Goal: Task Accomplishment & Management: Complete application form

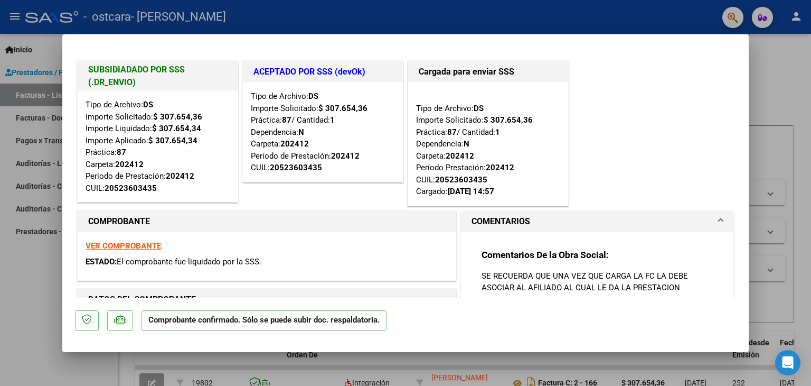
click at [790, 86] on div at bounding box center [405, 193] width 811 height 386
type input "$ 0,00"
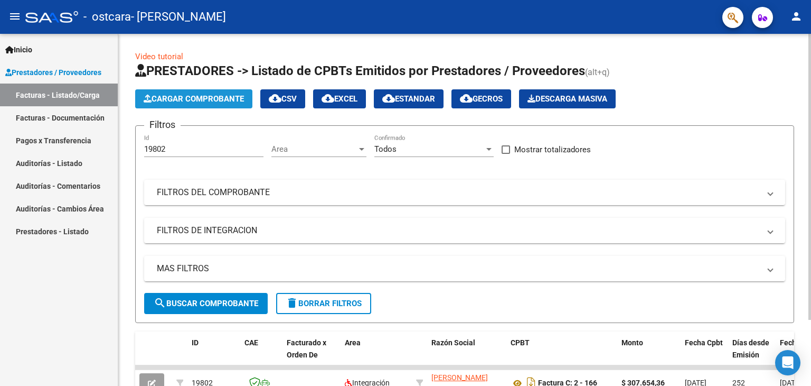
click at [209, 97] on span "Cargar Comprobante" at bounding box center [194, 99] width 100 height 10
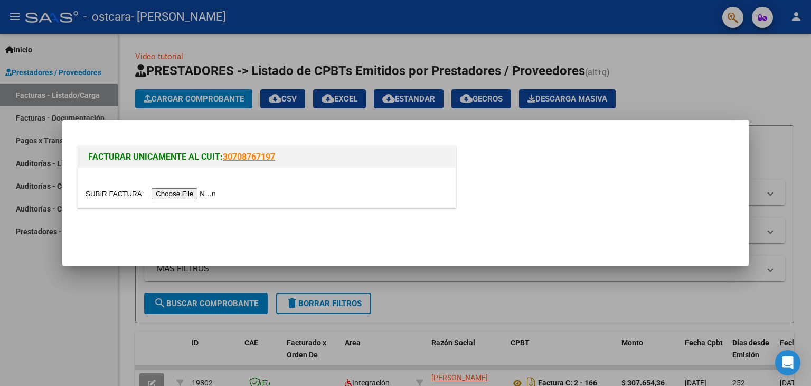
click at [194, 195] on input "file" at bounding box center [153, 193] width 134 height 11
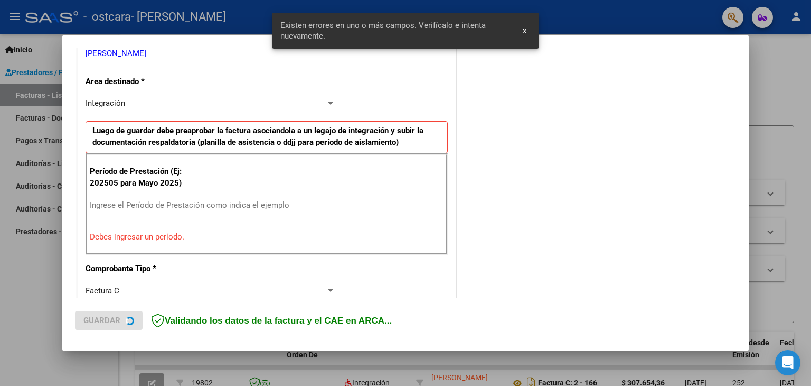
scroll to position [241, 0]
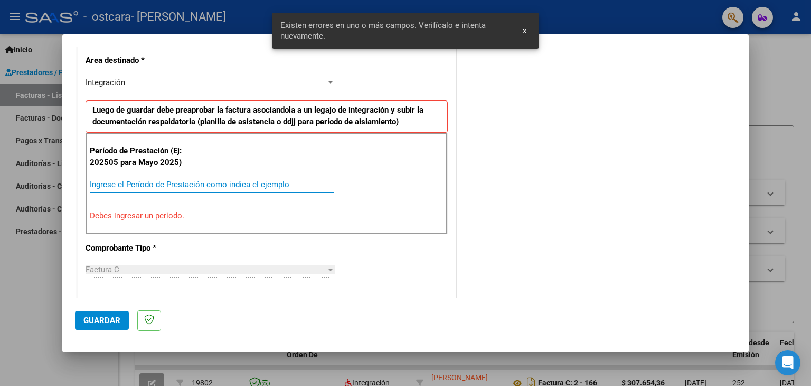
click at [109, 185] on input "Ingrese el Período de Prestación como indica el ejemplo" at bounding box center [212, 185] width 244 height 10
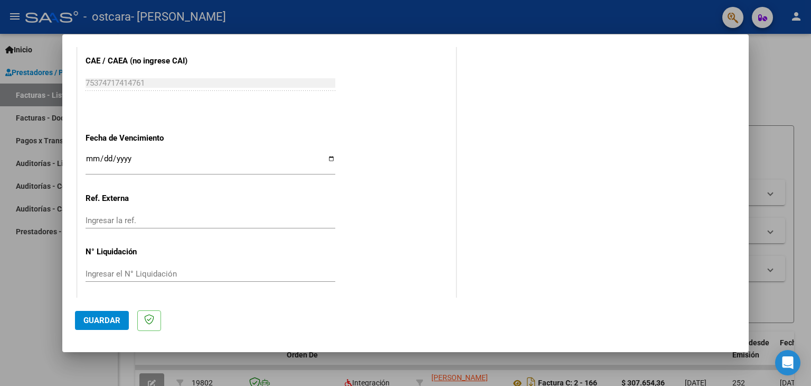
scroll to position [678, 0]
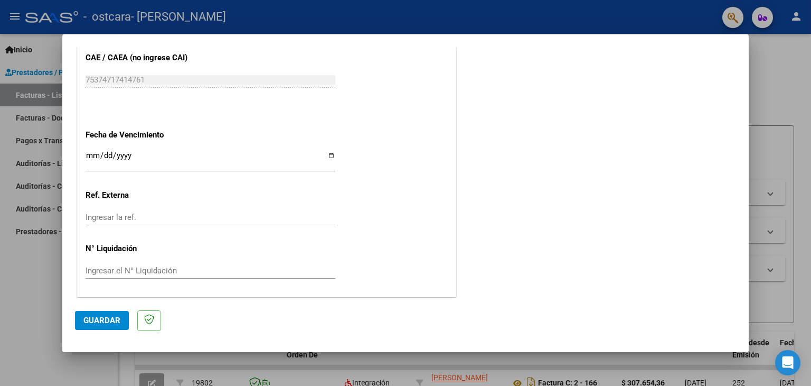
type input "202508"
click at [96, 322] on span "Guardar" at bounding box center [101, 320] width 37 height 10
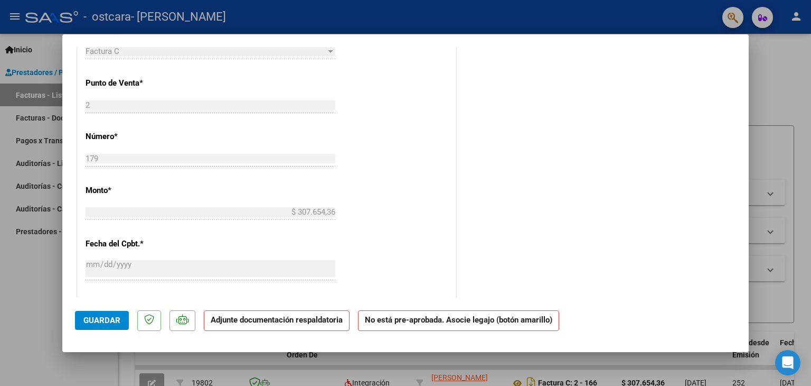
scroll to position [423, 0]
click at [283, 322] on strong "Adjunte documentación respaldatoria" at bounding box center [277, 320] width 132 height 10
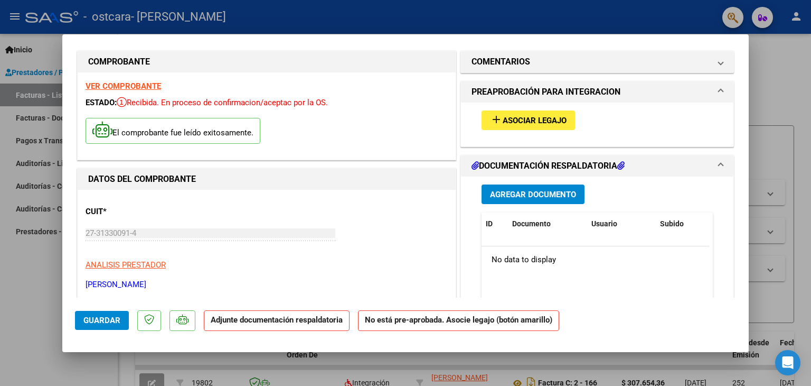
scroll to position [0, 0]
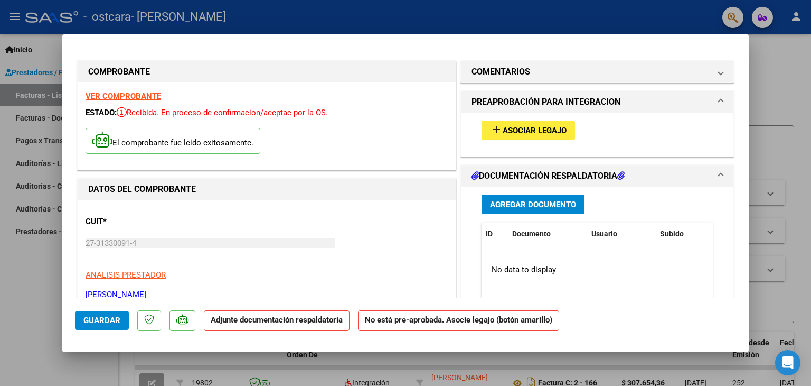
click at [539, 203] on span "Agregar Documento" at bounding box center [533, 205] width 86 height 10
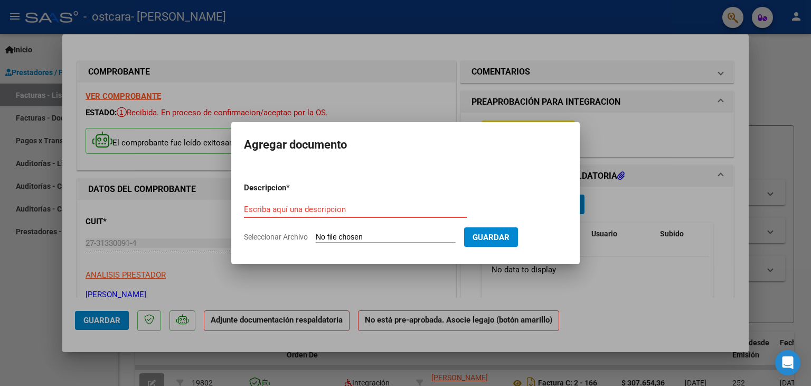
click at [305, 208] on input "Escriba aquí una descripcion" at bounding box center [355, 209] width 223 height 10
type input "ASISTENCIA"
drag, startPoint x: 341, startPoint y: 228, endPoint x: 353, endPoint y: 228, distance: 12.7
click at [341, 228] on form "Descripcion * ASISTENCIA Escriba aquí una descripcion Seleccionar Archivo Guard…" at bounding box center [405, 212] width 323 height 77
click at [308, 240] on span "Seleccionar Archivo" at bounding box center [276, 236] width 64 height 8
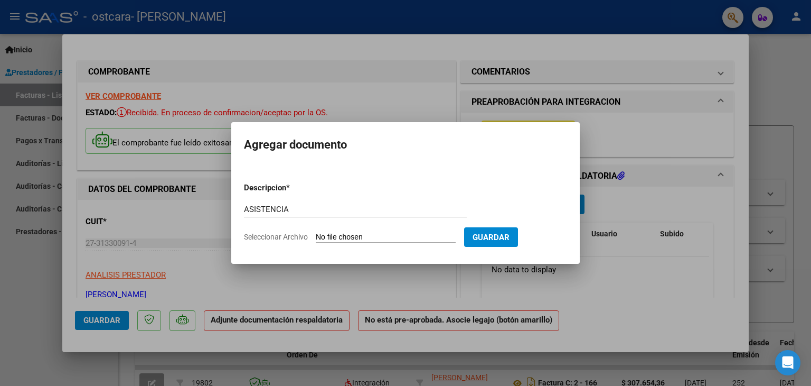
click at [316, 240] on input "Seleccionar Archivo" at bounding box center [386, 237] width 140 height 10
type input "C:\fakepath\ASISTENCIA AGOSTO.pdf"
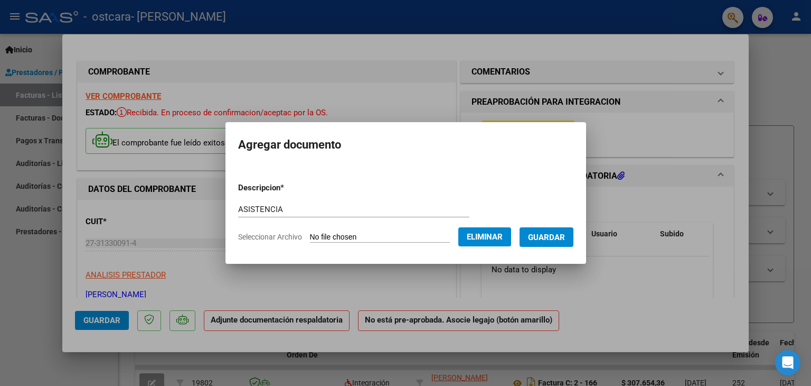
click at [555, 241] on span "Guardar" at bounding box center [546, 237] width 37 height 10
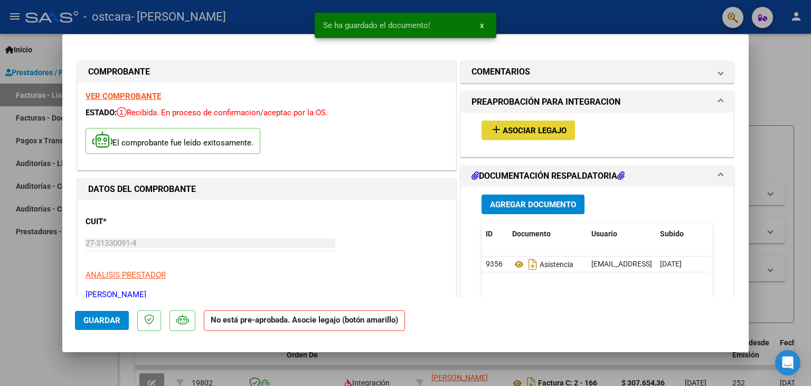
click at [521, 129] on span "Asociar Legajo" at bounding box center [535, 131] width 64 height 10
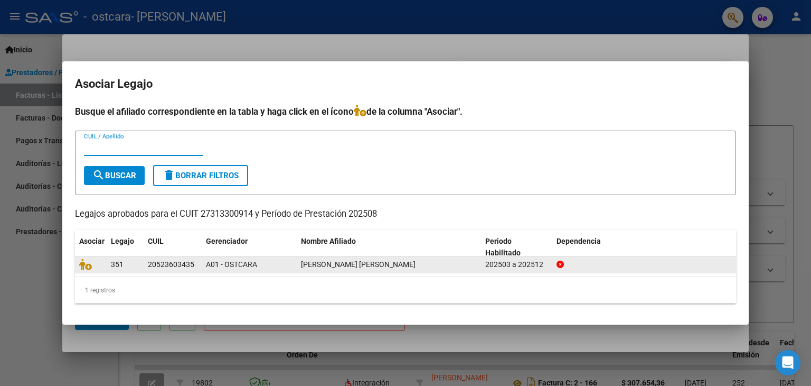
click at [133, 269] on div "351" at bounding box center [125, 264] width 29 height 12
click at [519, 265] on div "202503 a 202512" at bounding box center [517, 264] width 63 height 12
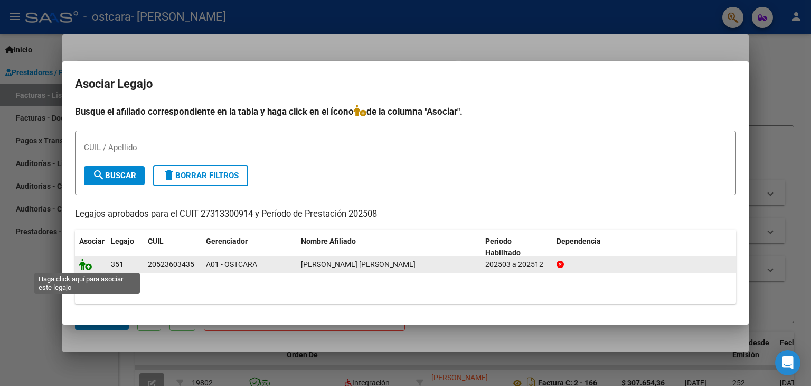
click at [86, 266] on icon at bounding box center [85, 264] width 13 height 12
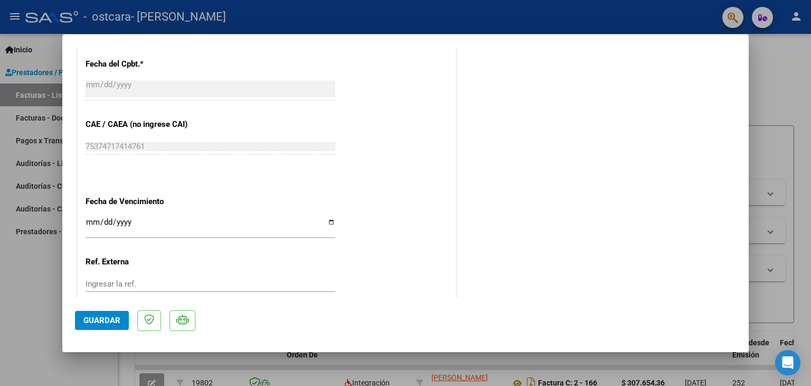
scroll to position [634, 0]
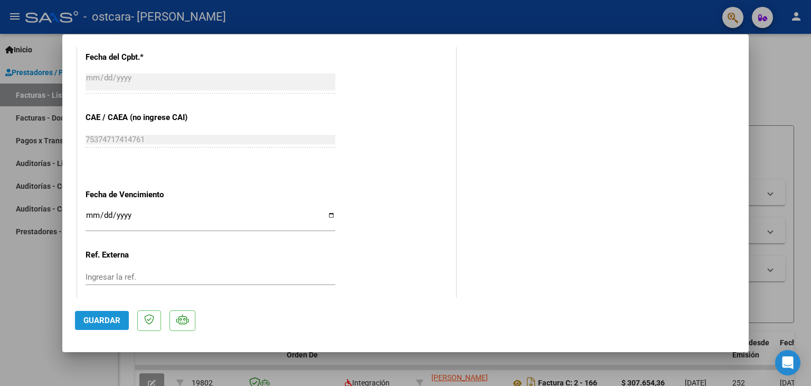
click at [95, 318] on span "Guardar" at bounding box center [101, 320] width 37 height 10
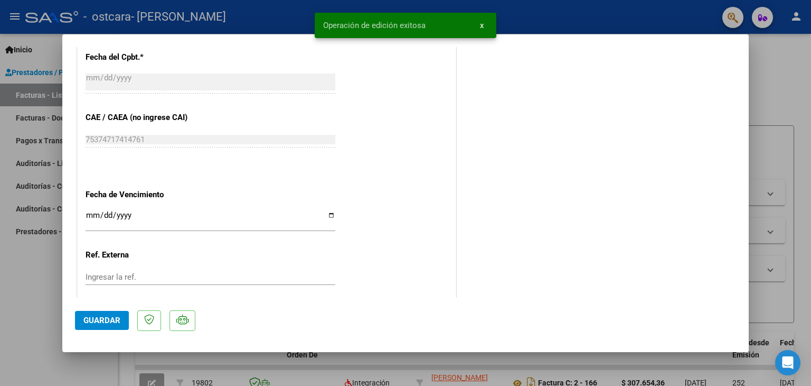
click at [793, 105] on div at bounding box center [405, 193] width 811 height 386
type input "$ 0,00"
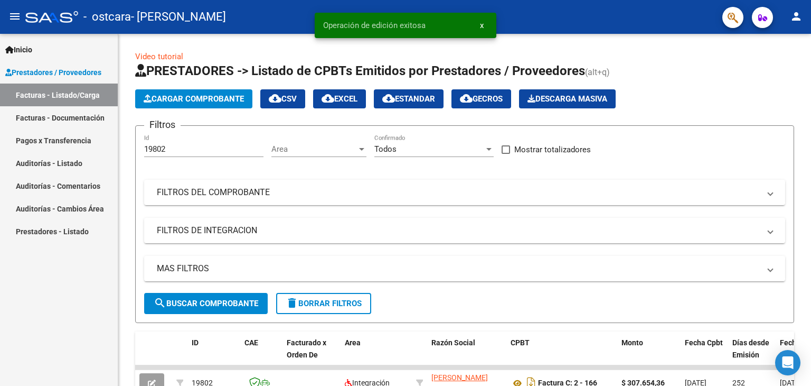
click at [51, 120] on link "Facturas - Documentación" at bounding box center [59, 117] width 118 height 23
